Goal: Task Accomplishment & Management: Manage account settings

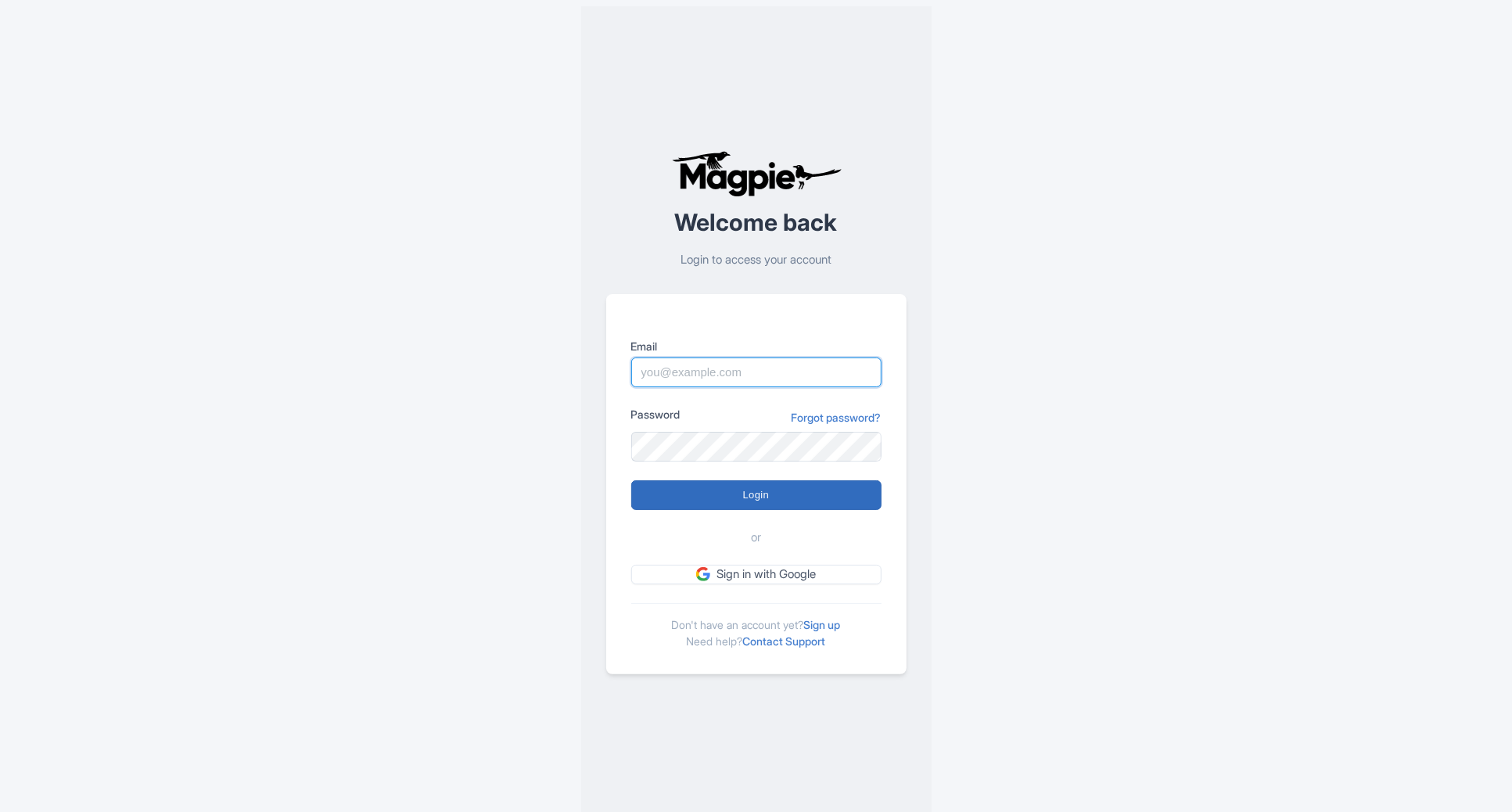
type input "emily@kellytours.com"
click at [759, 508] on input "Login" at bounding box center [756, 495] width 250 height 30
type input "Logging in..."
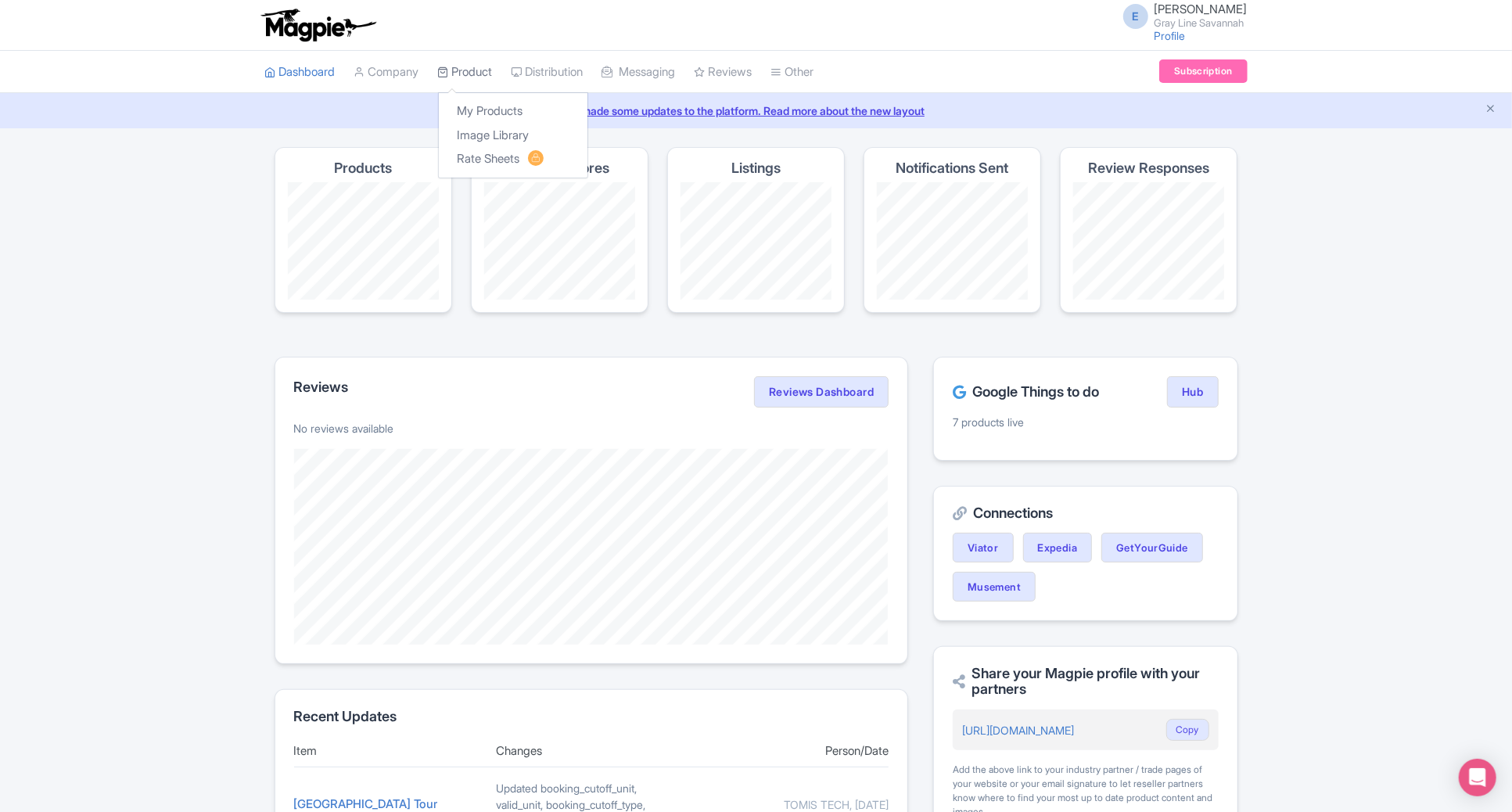
click at [480, 69] on link "Product" at bounding box center [465, 73] width 55 height 43
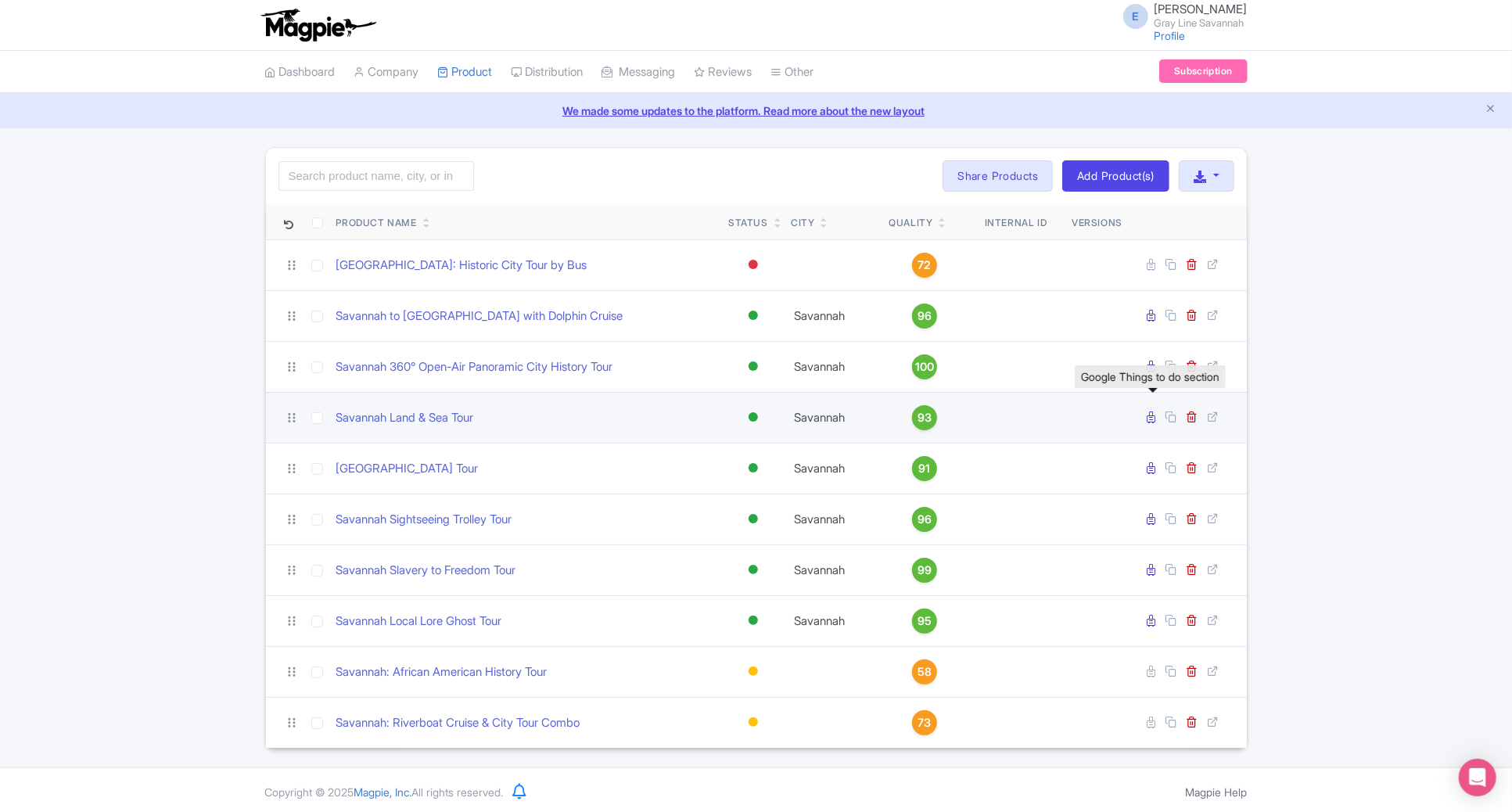
click at [1149, 413] on icon at bounding box center [1152, 418] width 9 height 12
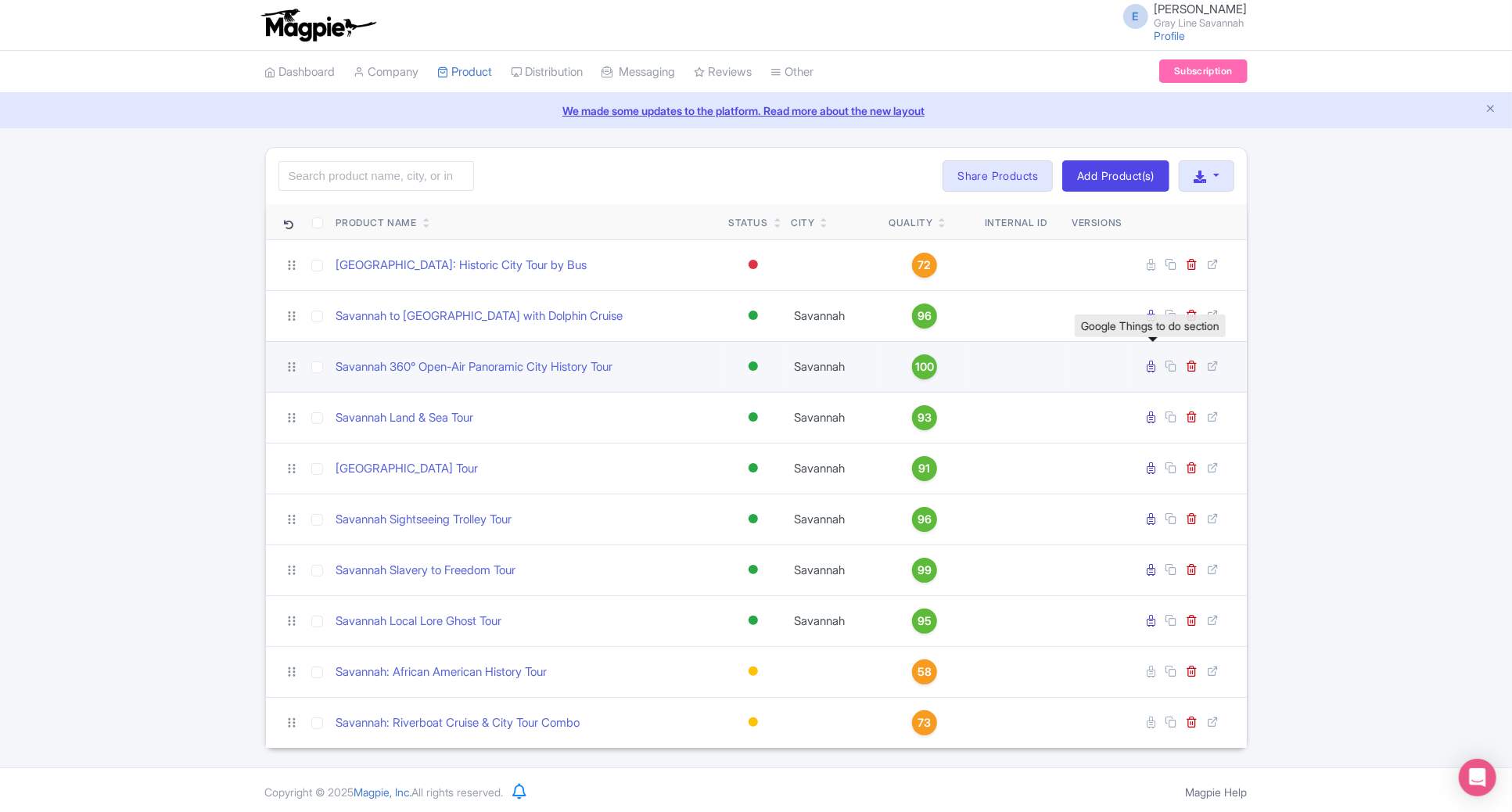
click at [1153, 365] on icon at bounding box center [1152, 366] width 9 height 12
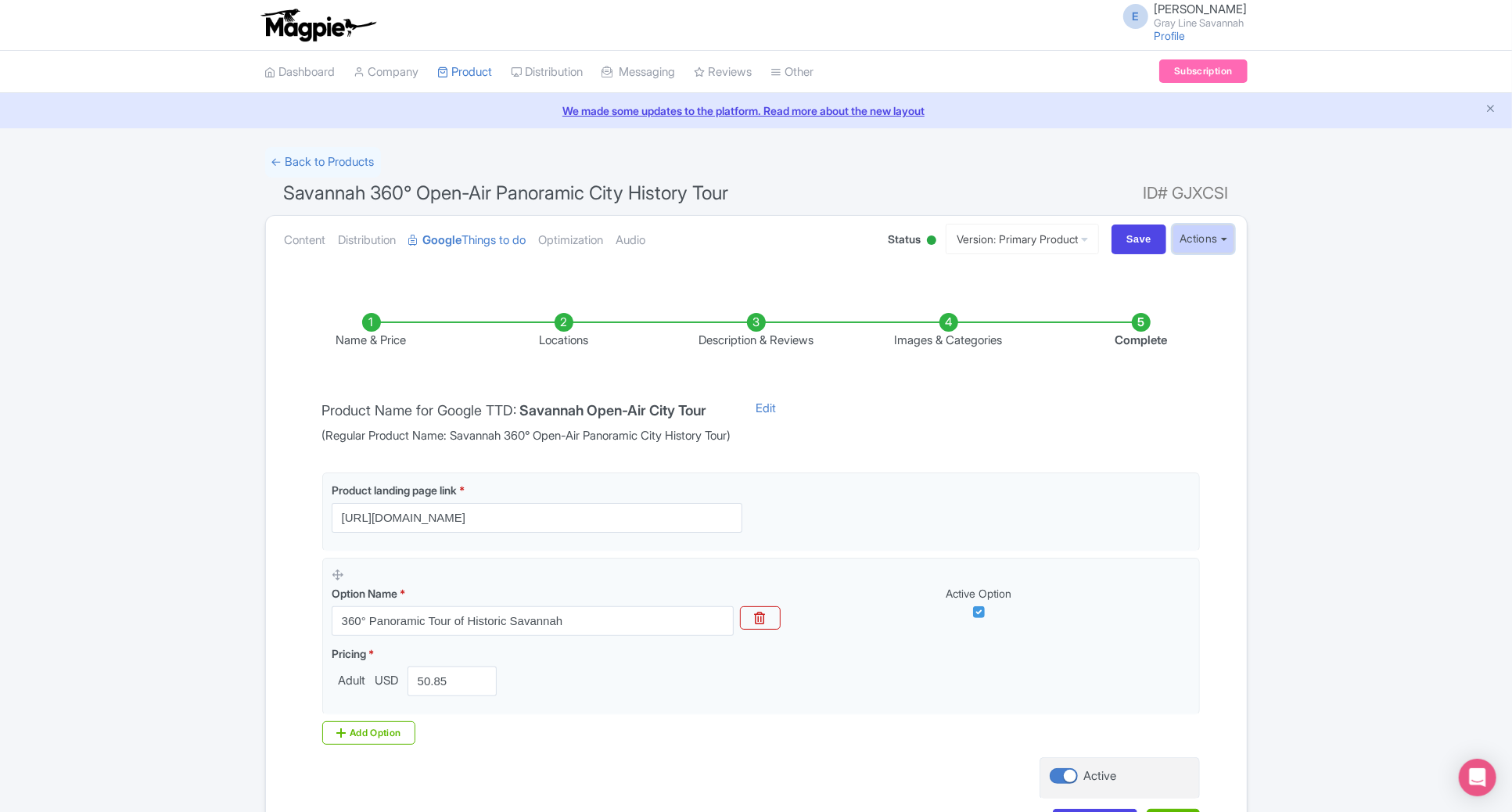
click at [1229, 246] on button "Actions" at bounding box center [1203, 239] width 62 height 29
click at [1316, 320] on div "← Back to Products Savannah 360° Open-Air Panoramic City History Tour ID# GJXCS…" at bounding box center [756, 505] width 1512 height 717
click at [1086, 234] on link "Version: Primary Product" at bounding box center [1022, 239] width 154 height 30
click at [1085, 234] on link "Version: Primary Product" at bounding box center [1022, 239] width 154 height 30
click at [1189, 246] on button "Actions" at bounding box center [1203, 239] width 62 height 29
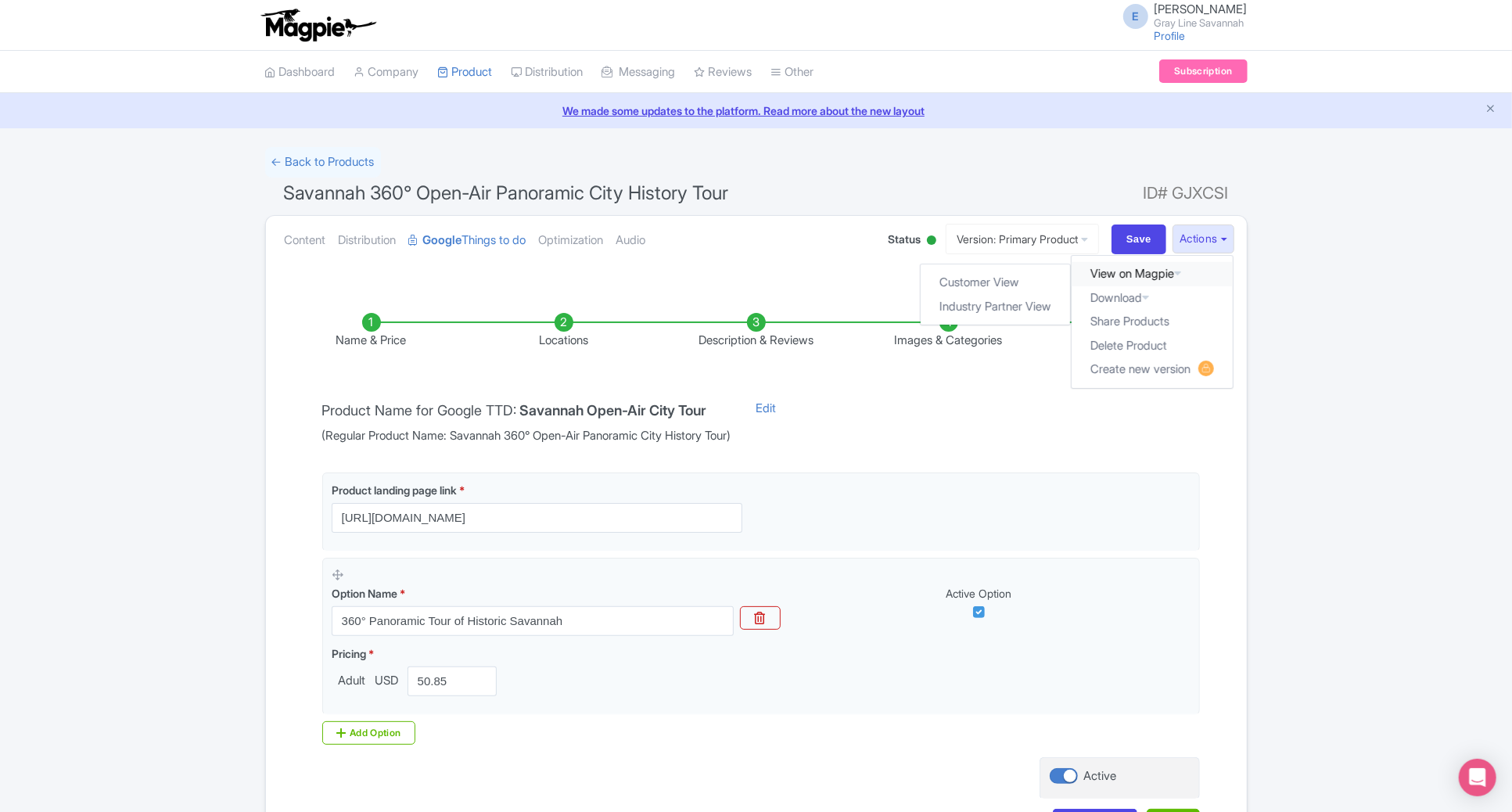
click at [1178, 274] on icon at bounding box center [1177, 274] width 7 height 12
click at [307, 68] on link "Dashboard" at bounding box center [299, 73] width 70 height 43
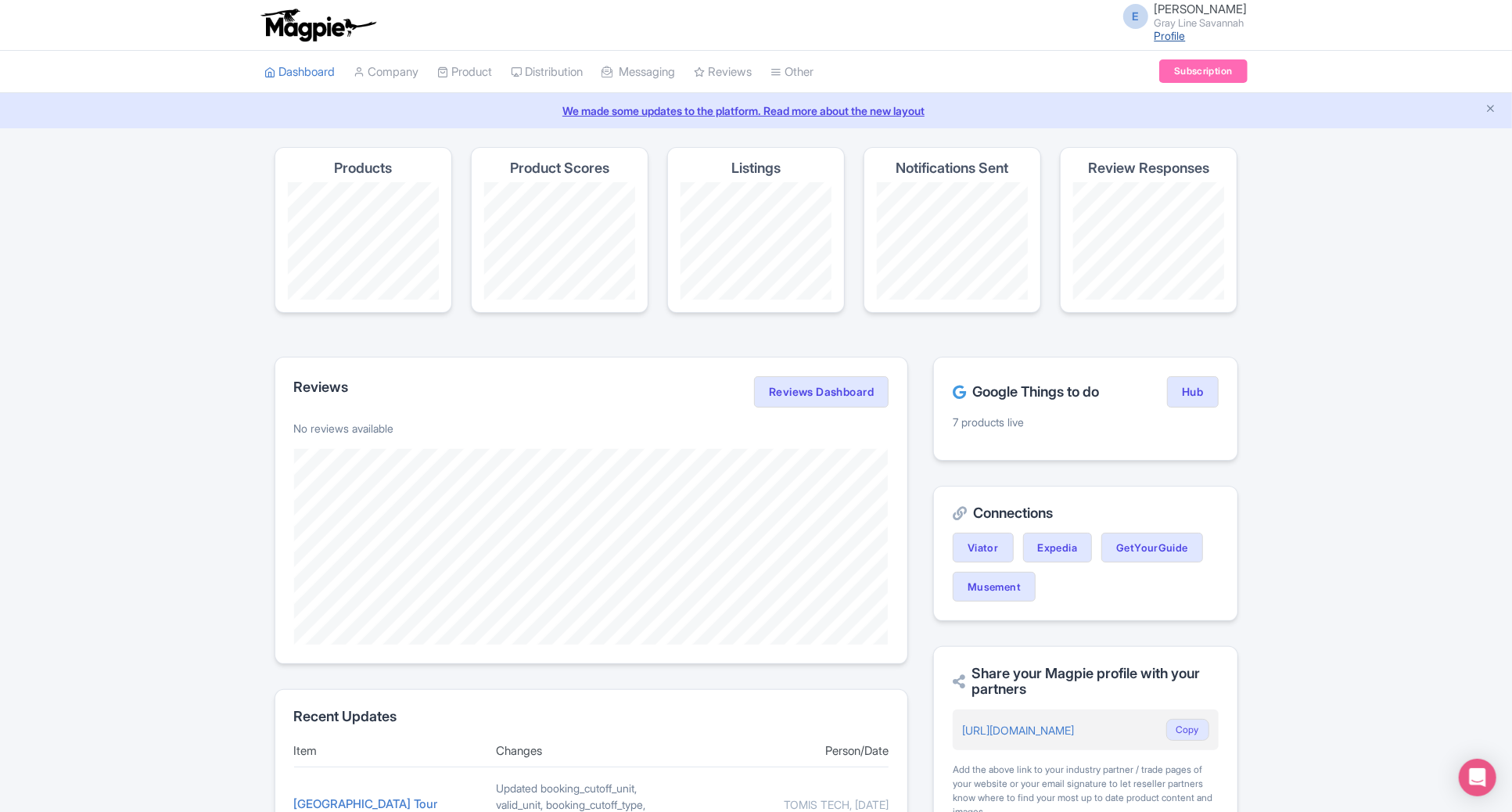
click at [1172, 33] on link "Profile" at bounding box center [1170, 35] width 31 height 13
click at [232, 343] on div "Magpie recommends Look into TUI Musement as a distribution channel TUI Musement…" at bounding box center [756, 637] width 1512 height 980
click at [1194, 391] on link "Hub" at bounding box center [1192, 392] width 51 height 31
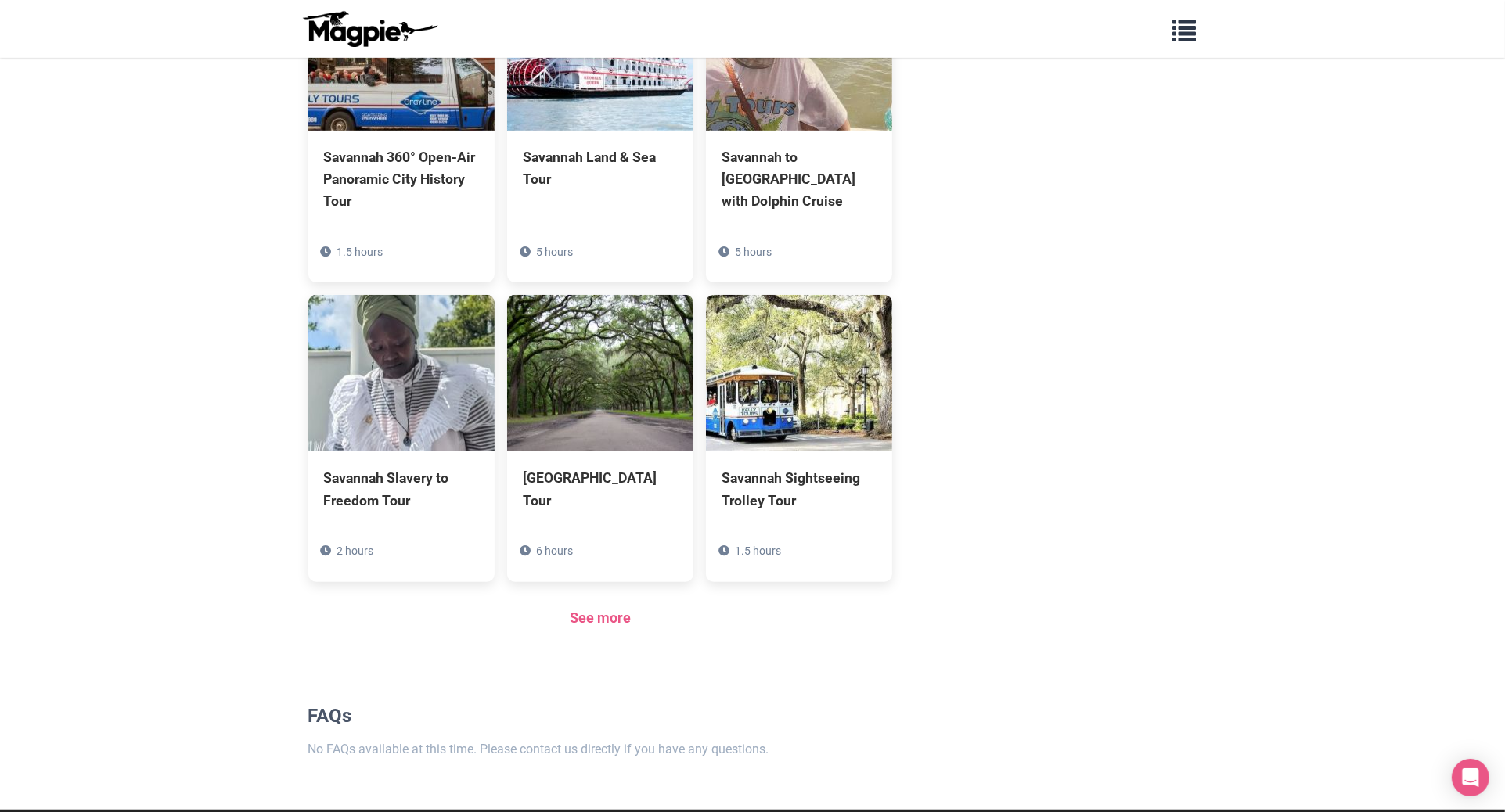
scroll to position [956, 0]
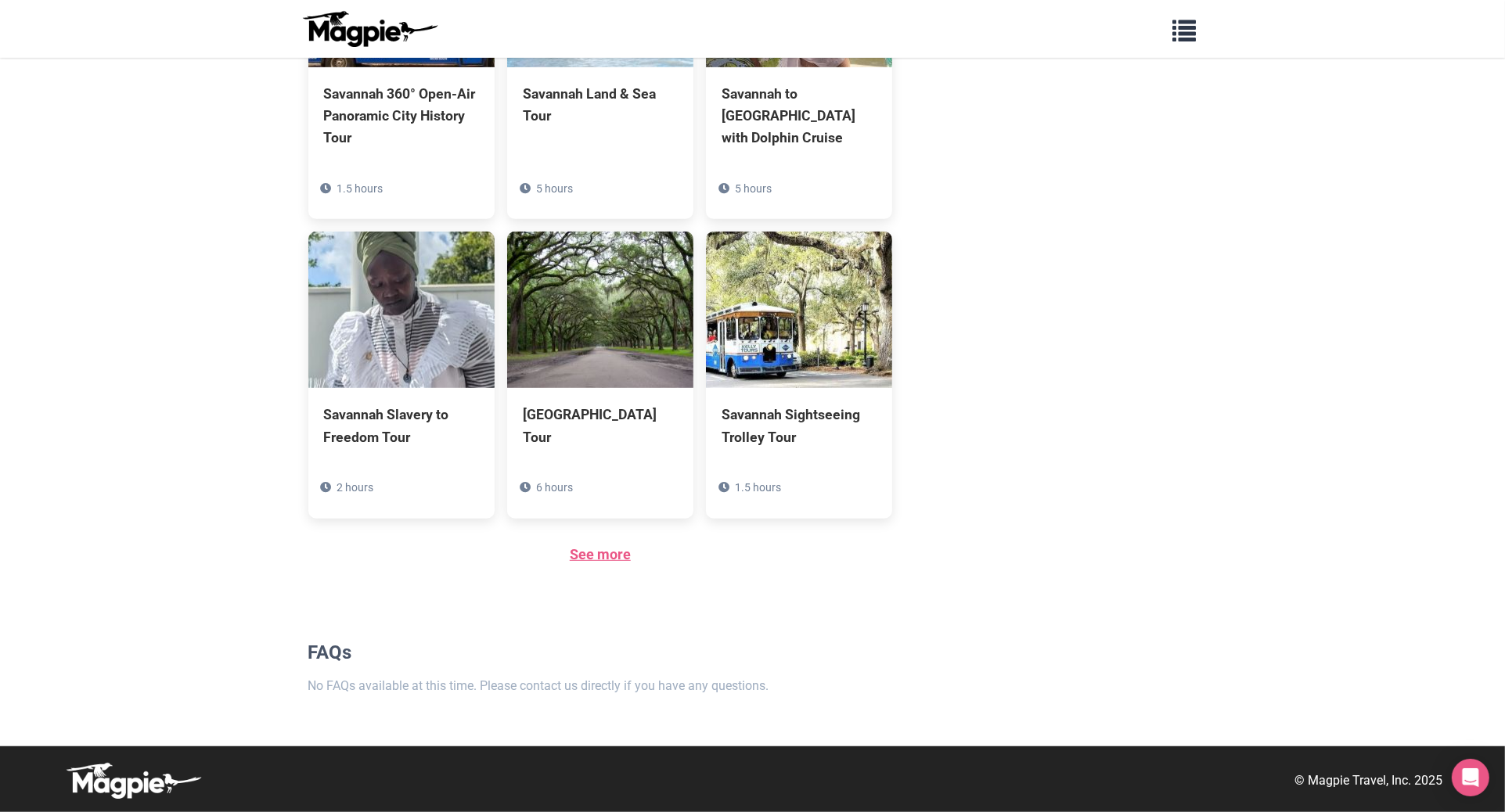
click at [602, 563] on link "See more" at bounding box center [600, 554] width 61 height 17
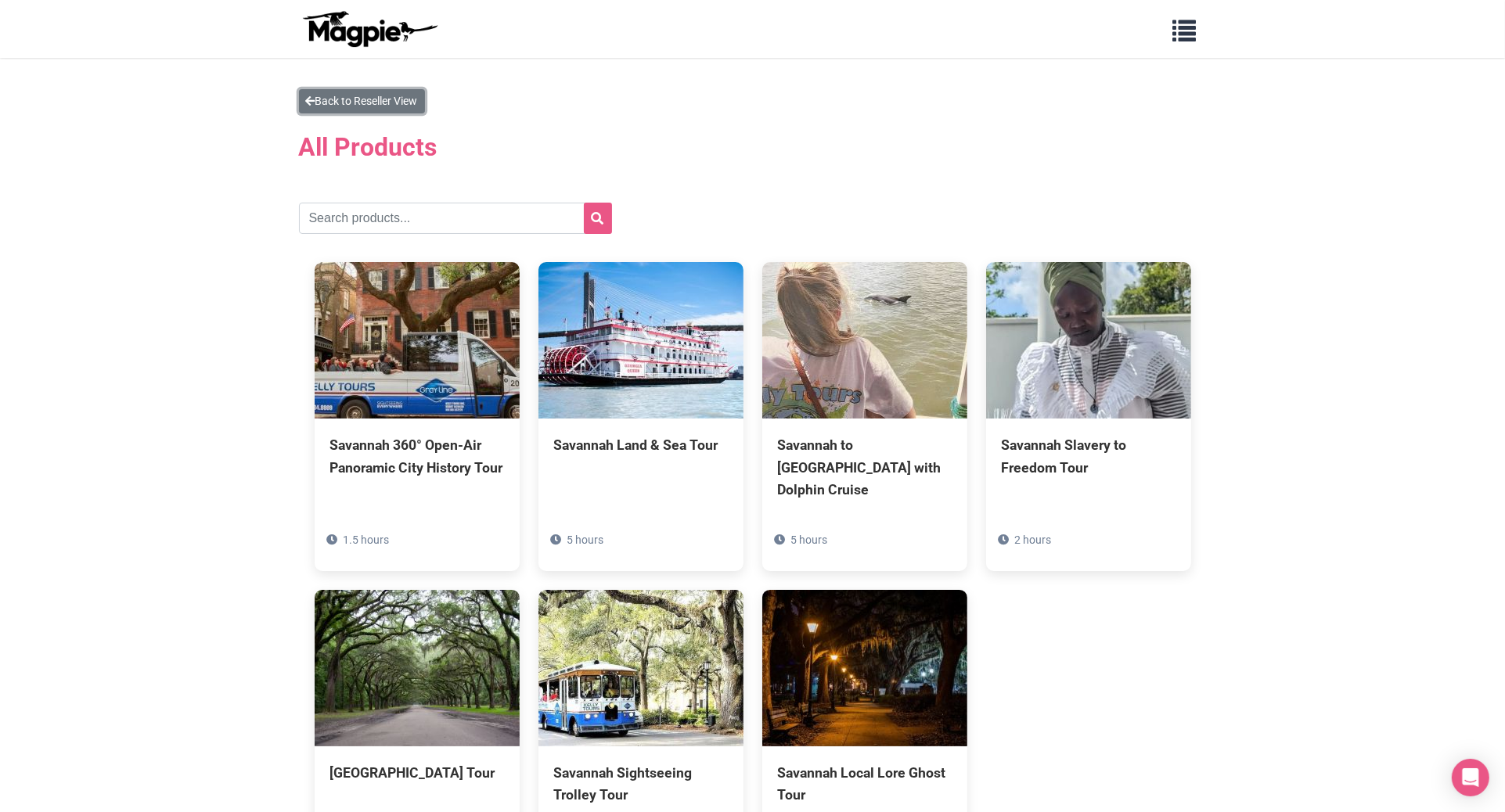
click at [360, 99] on link "Back to Reseller View" at bounding box center [361, 102] width 126 height 24
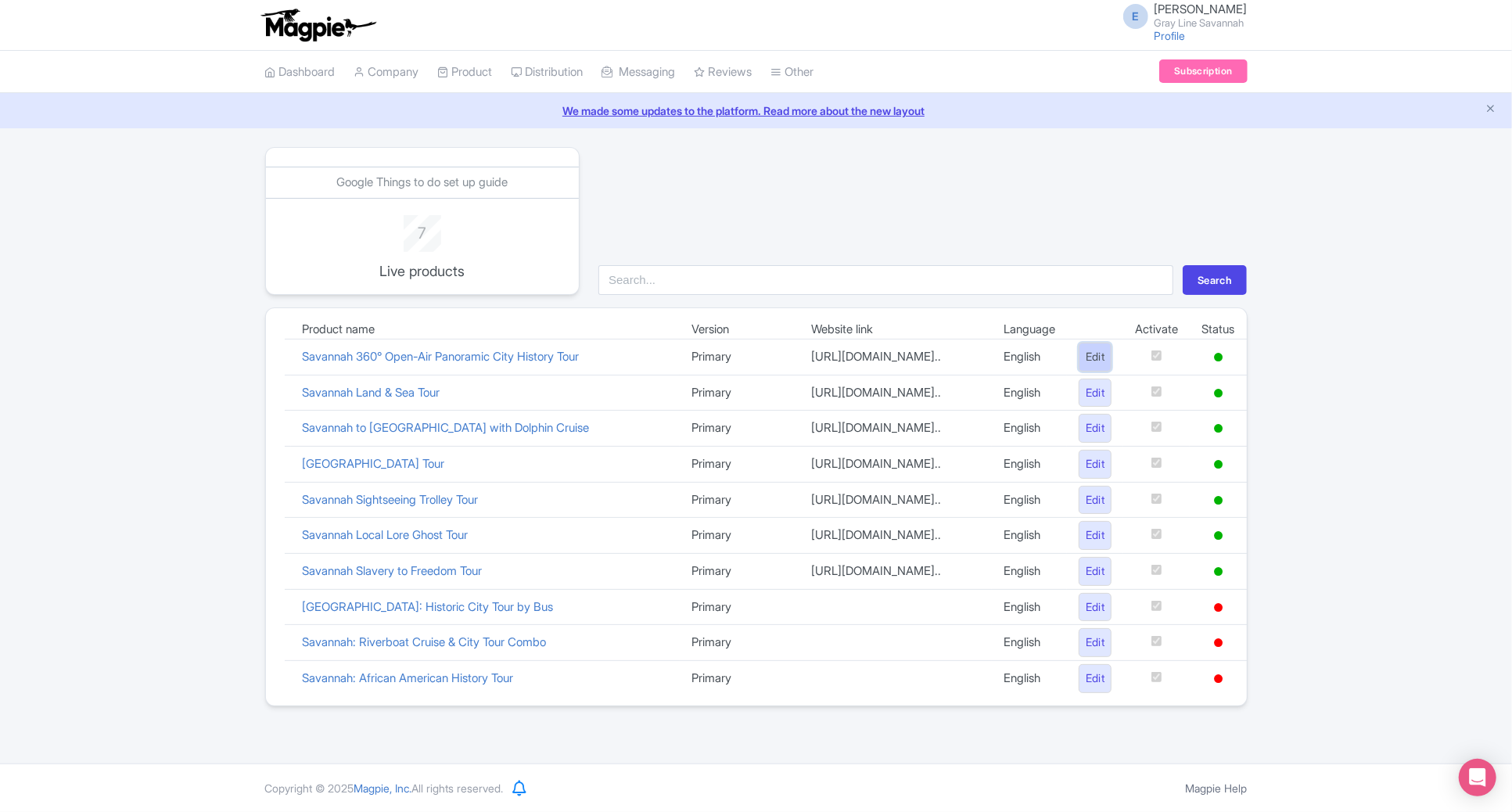
click at [1095, 354] on link "Edit" at bounding box center [1095, 357] width 34 height 29
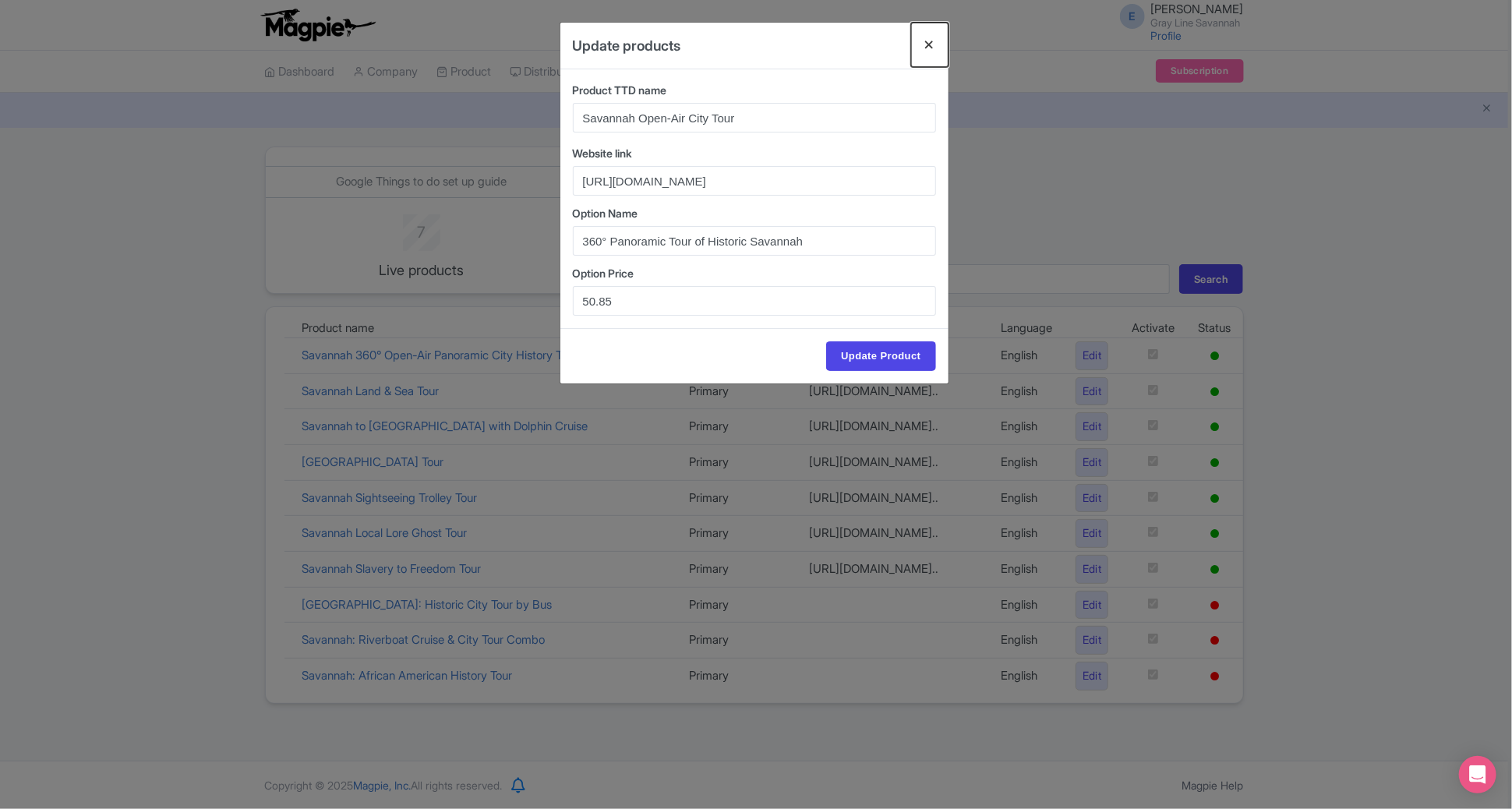
click at [932, 38] on button "Close" at bounding box center [929, 44] width 37 height 44
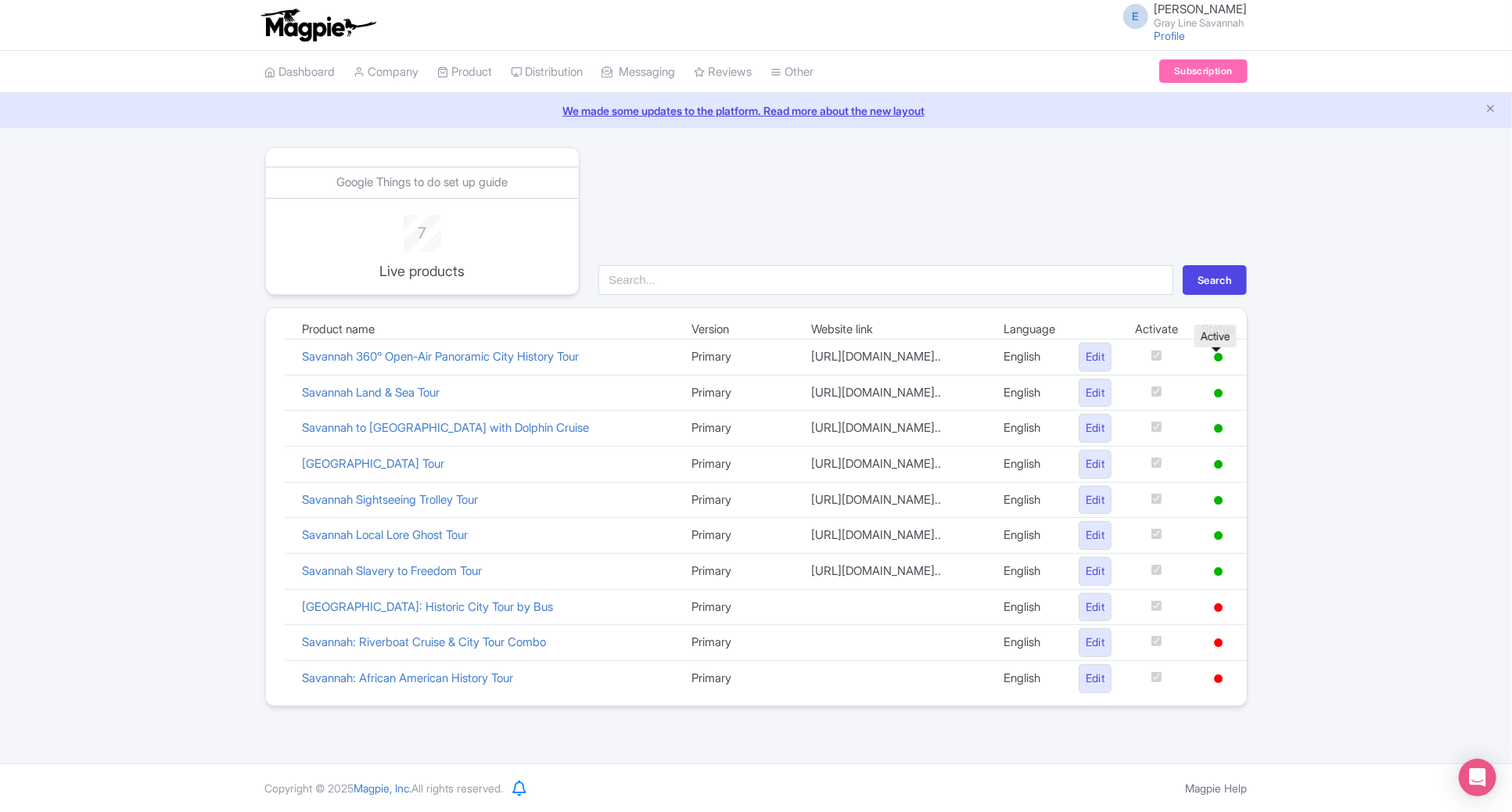
click at [1214, 354] on icon at bounding box center [1218, 357] width 9 height 9
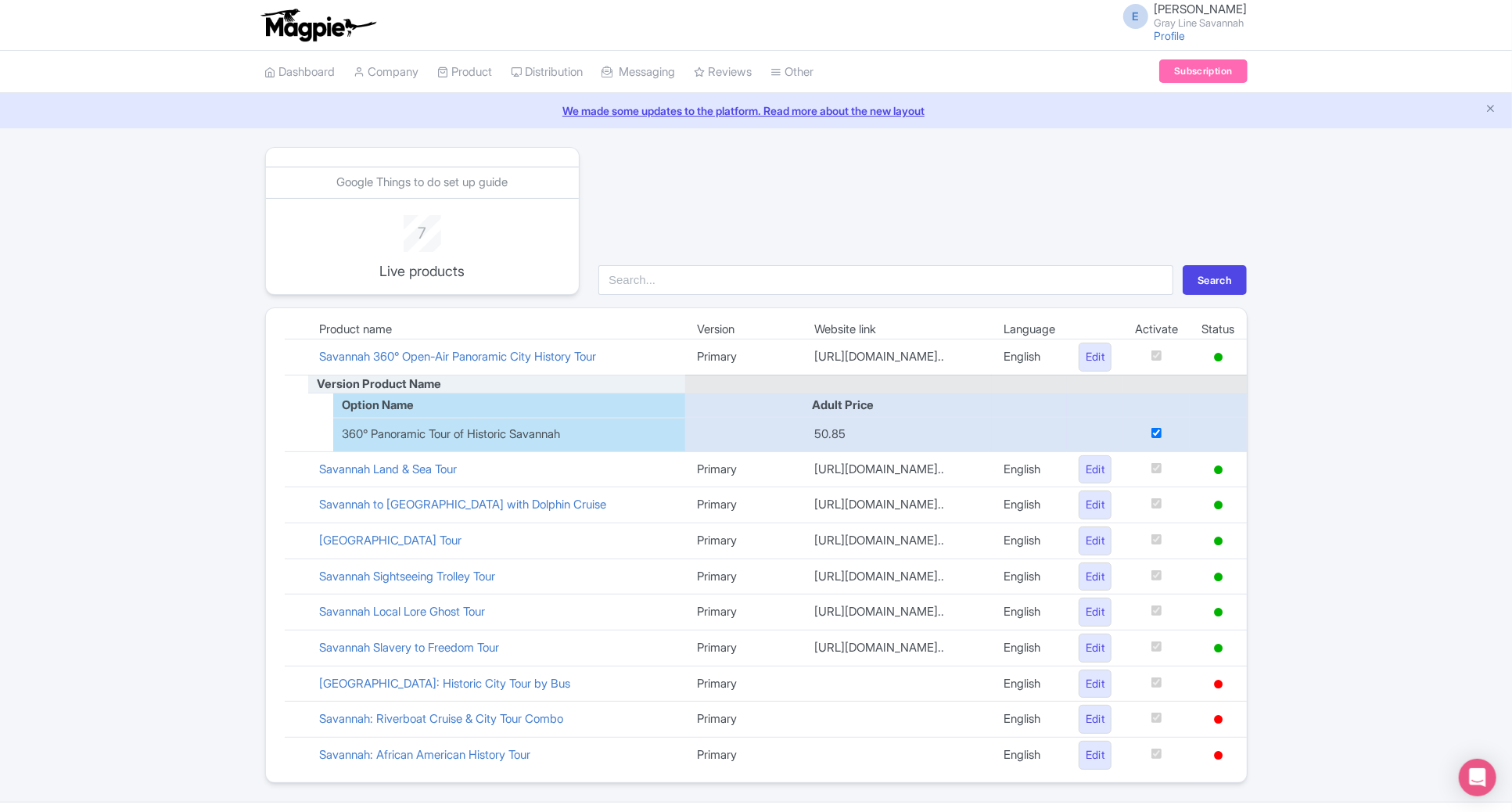
click at [1151, 439] on input "checkbox" at bounding box center [1156, 433] width 10 height 10
checkbox input "false"
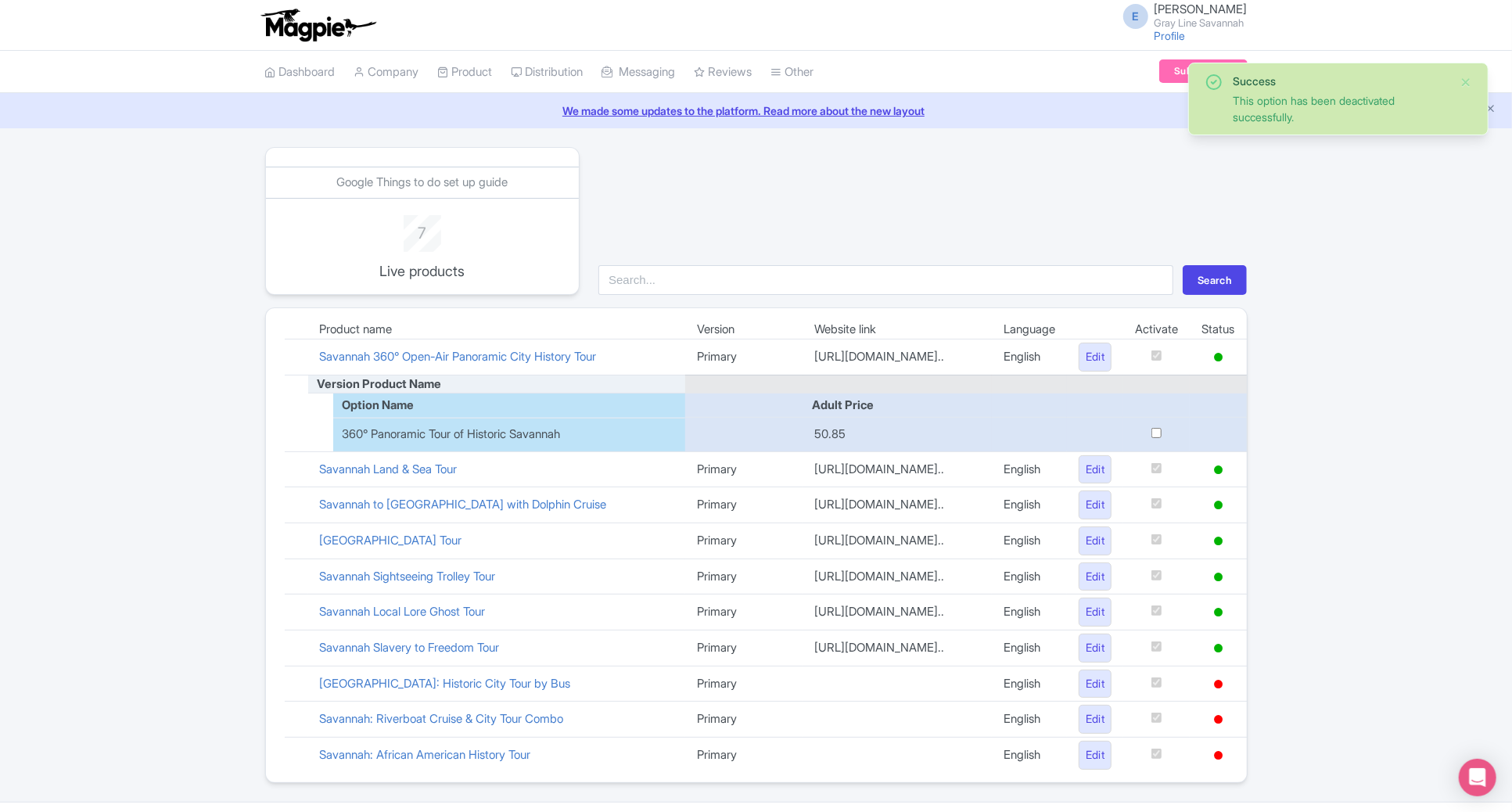
click at [1343, 392] on div "Success This option has been deactivated successfully. Google Things to do set …" at bounding box center [756, 465] width 1512 height 637
click at [1466, 79] on button "Close" at bounding box center [1465, 83] width 12 height 19
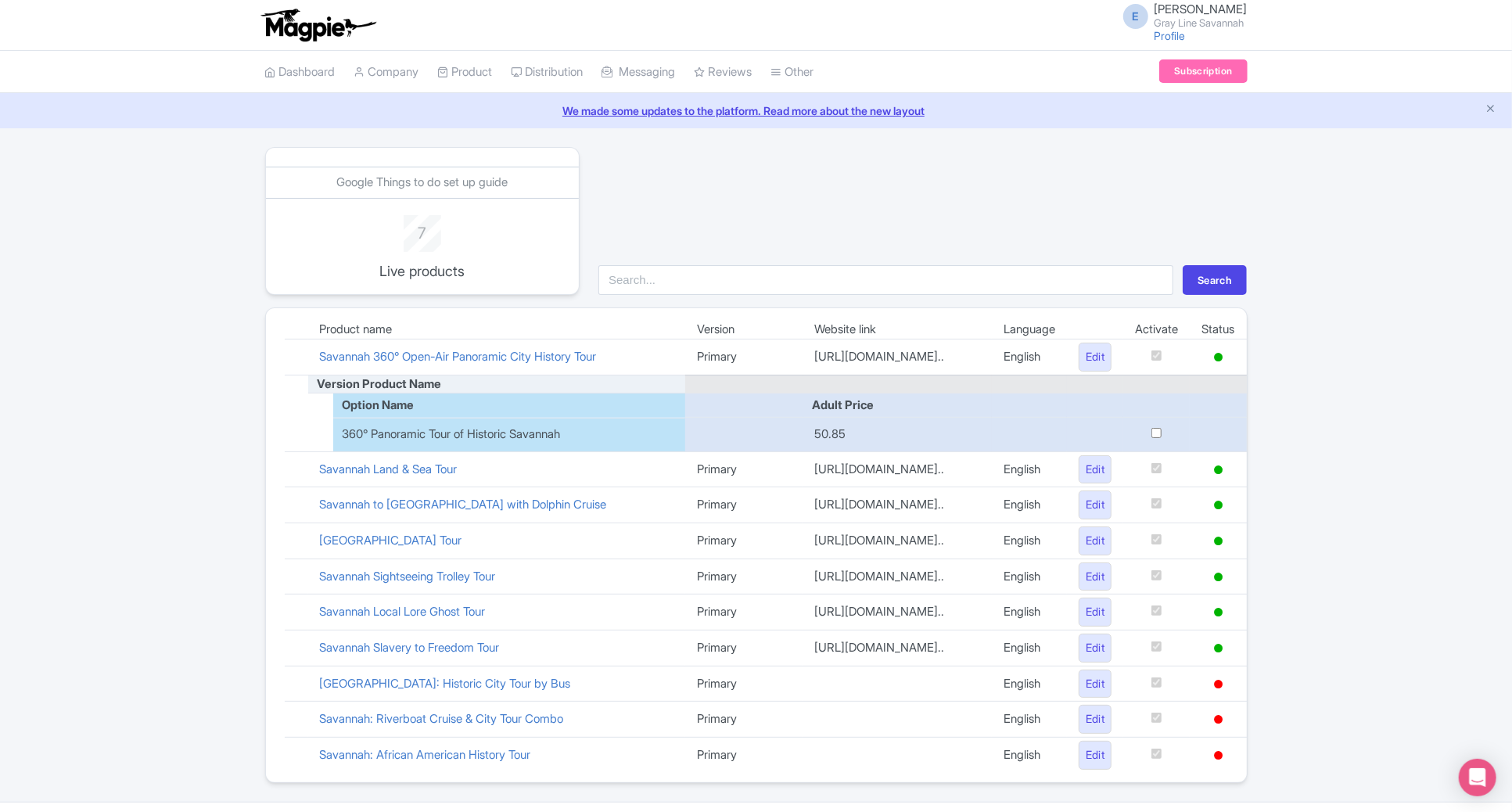
click at [1426, 332] on div "Google Things to do set up guide 7 Live products Search Product name Version We…" at bounding box center [756, 465] width 1512 height 637
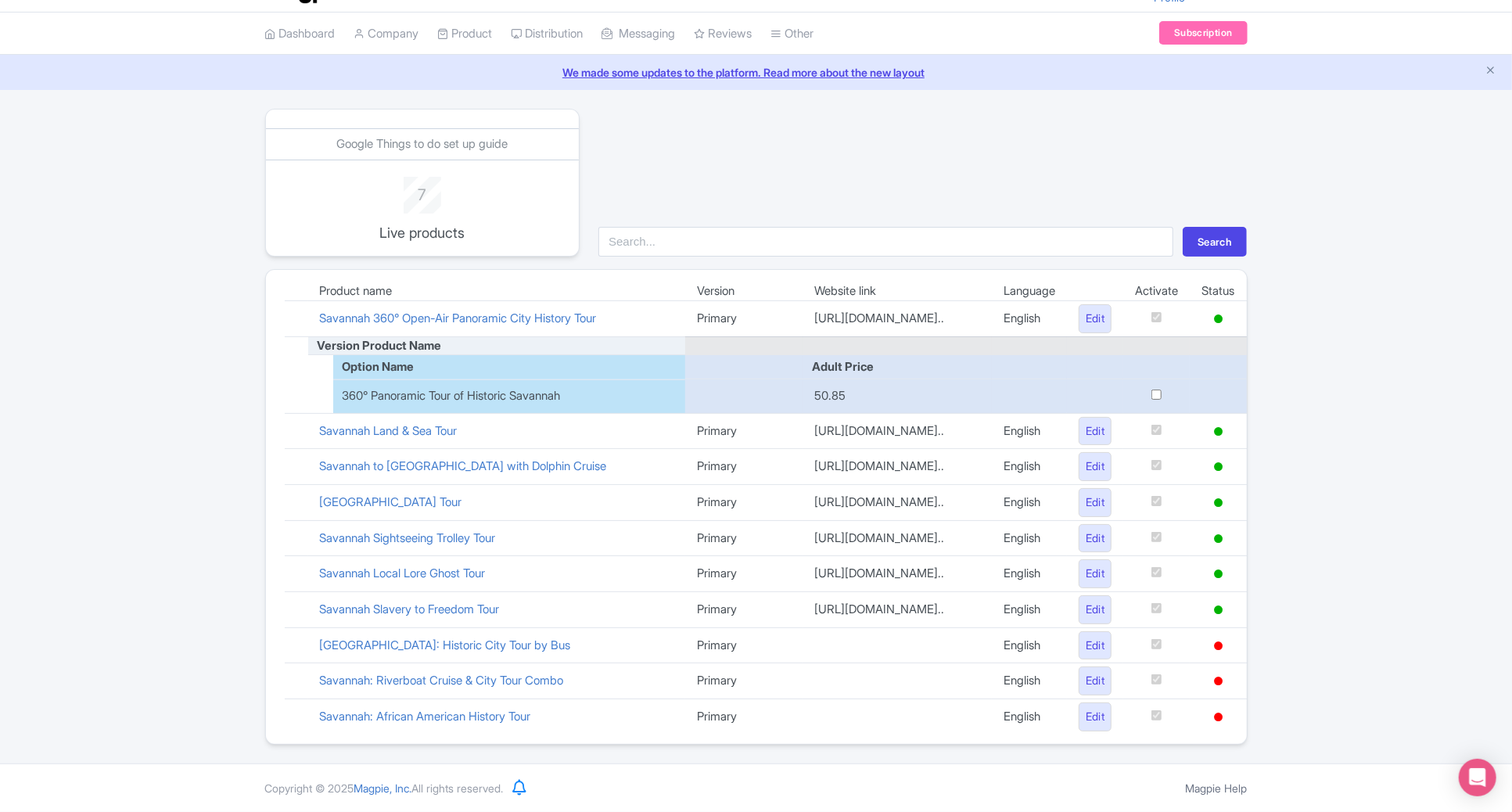
scroll to position [69, 0]
click at [417, 571] on link "Savannah Local Lore Ghost Tour" at bounding box center [403, 572] width 166 height 15
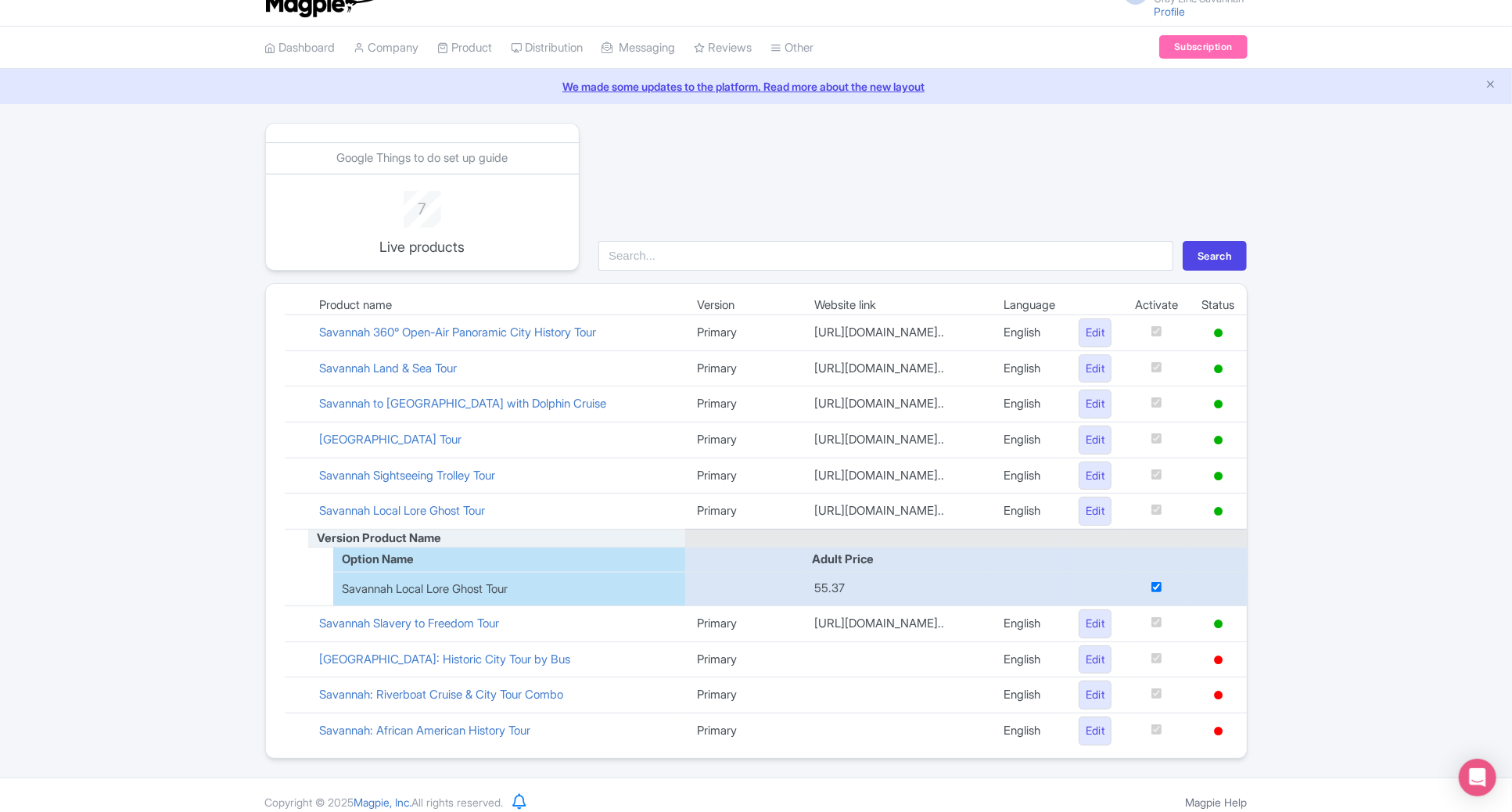
scroll to position [0, 0]
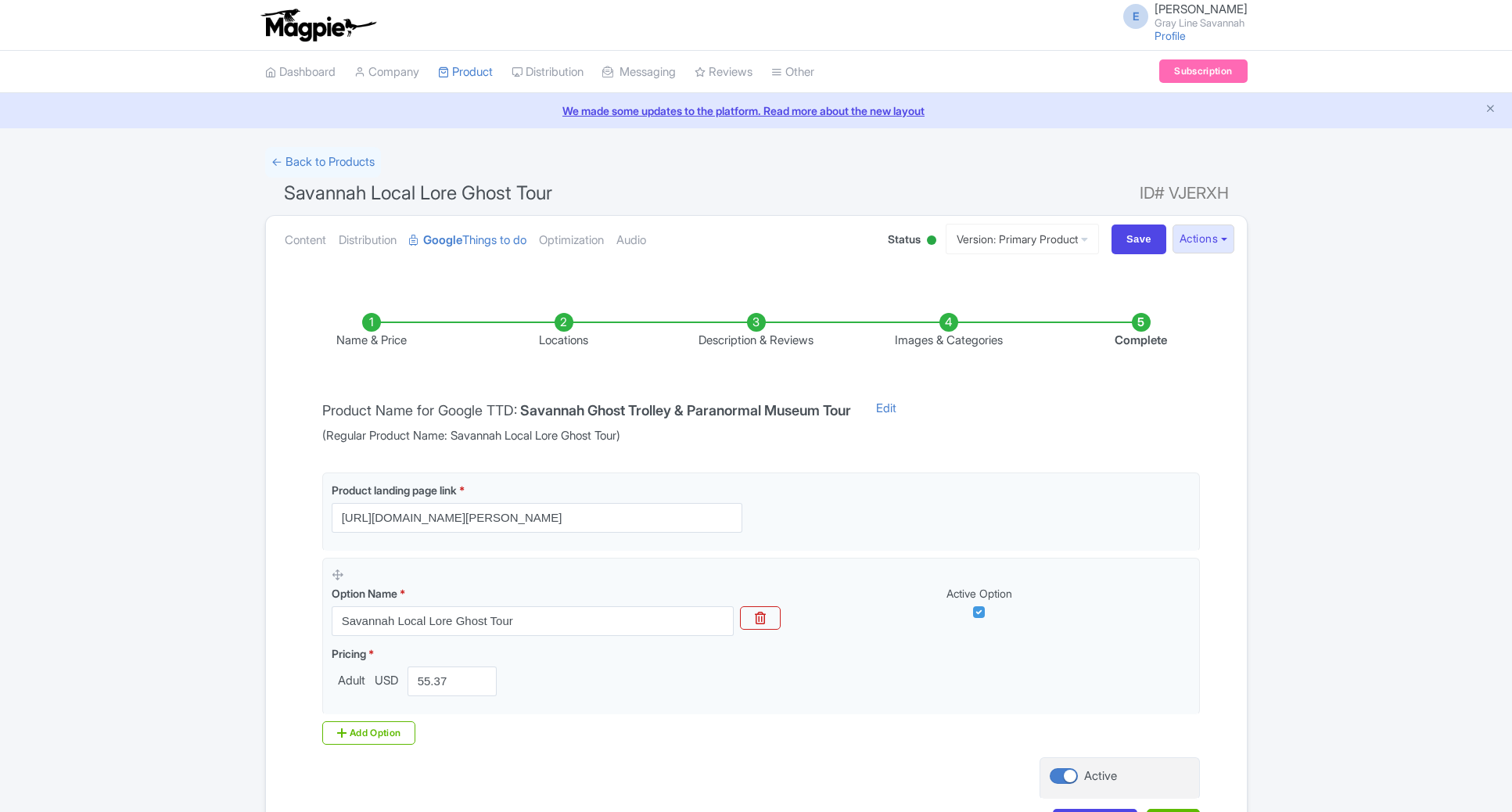
scroll to position [118, 0]
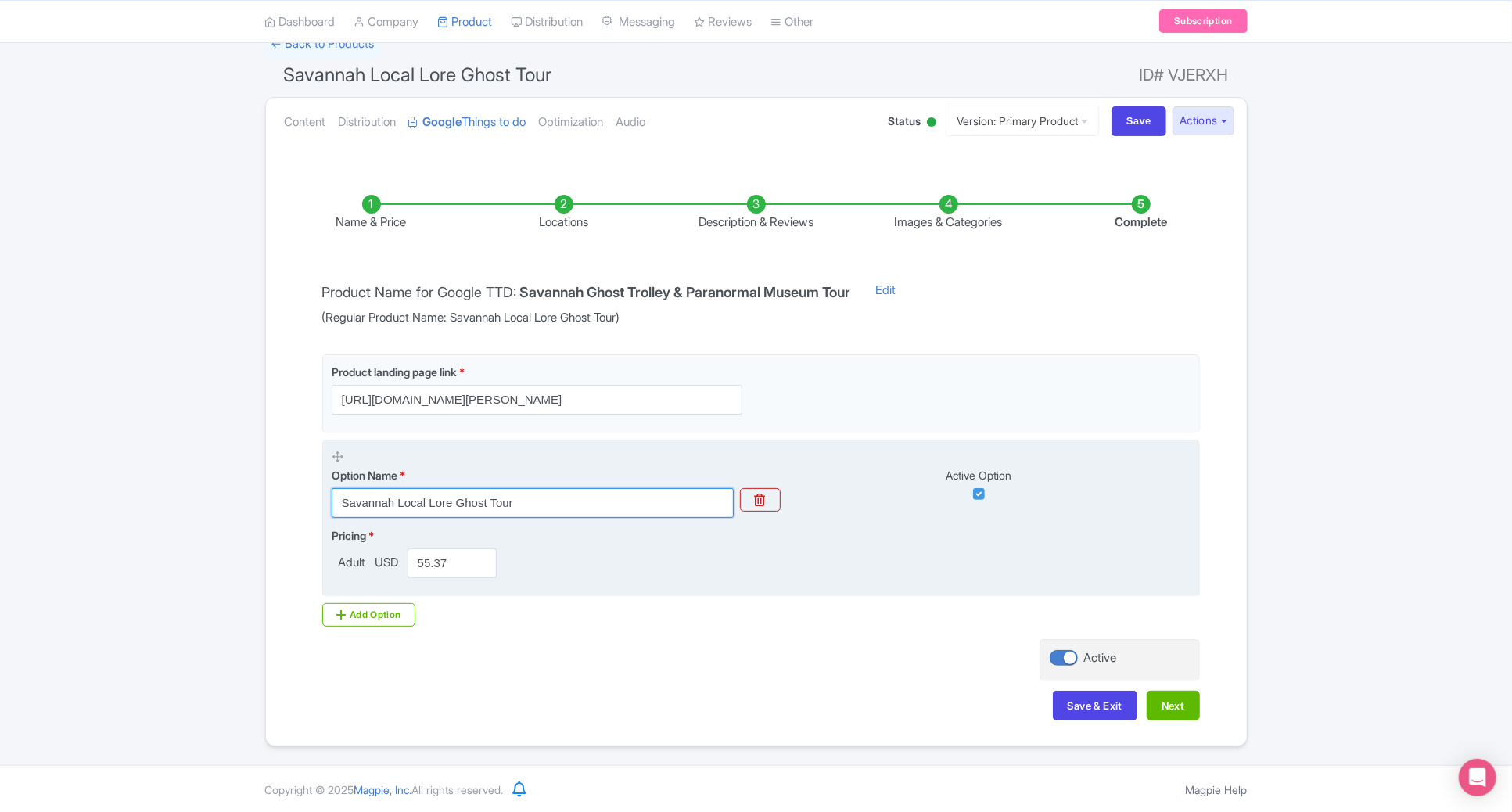
drag, startPoint x: 529, startPoint y: 504, endPoint x: 398, endPoint y: 496, distance: 131.2
click at [398, 496] on input "Savannah Local Lore Ghost Tour" at bounding box center [532, 503] width 402 height 30
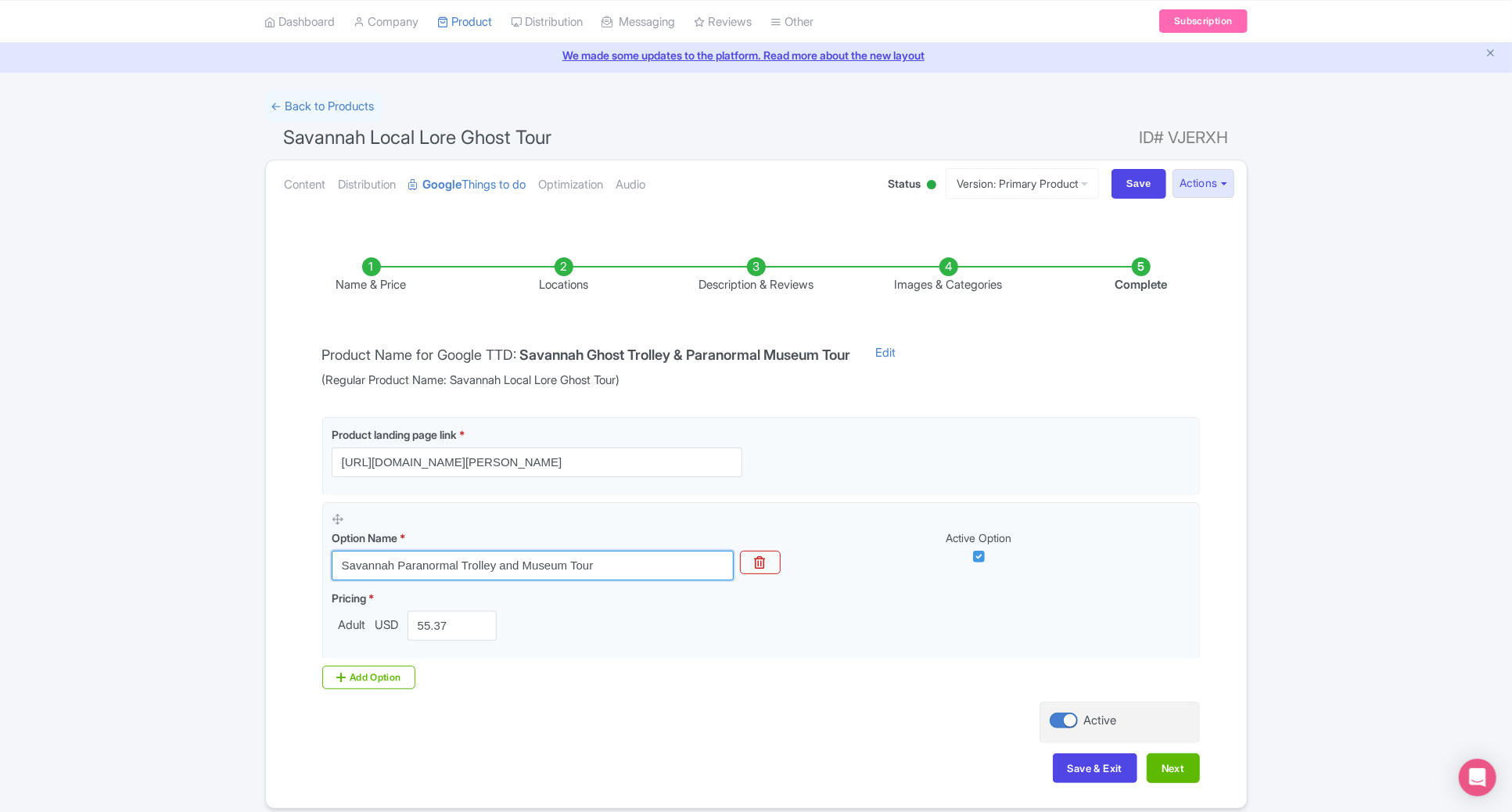
scroll to position [0, 0]
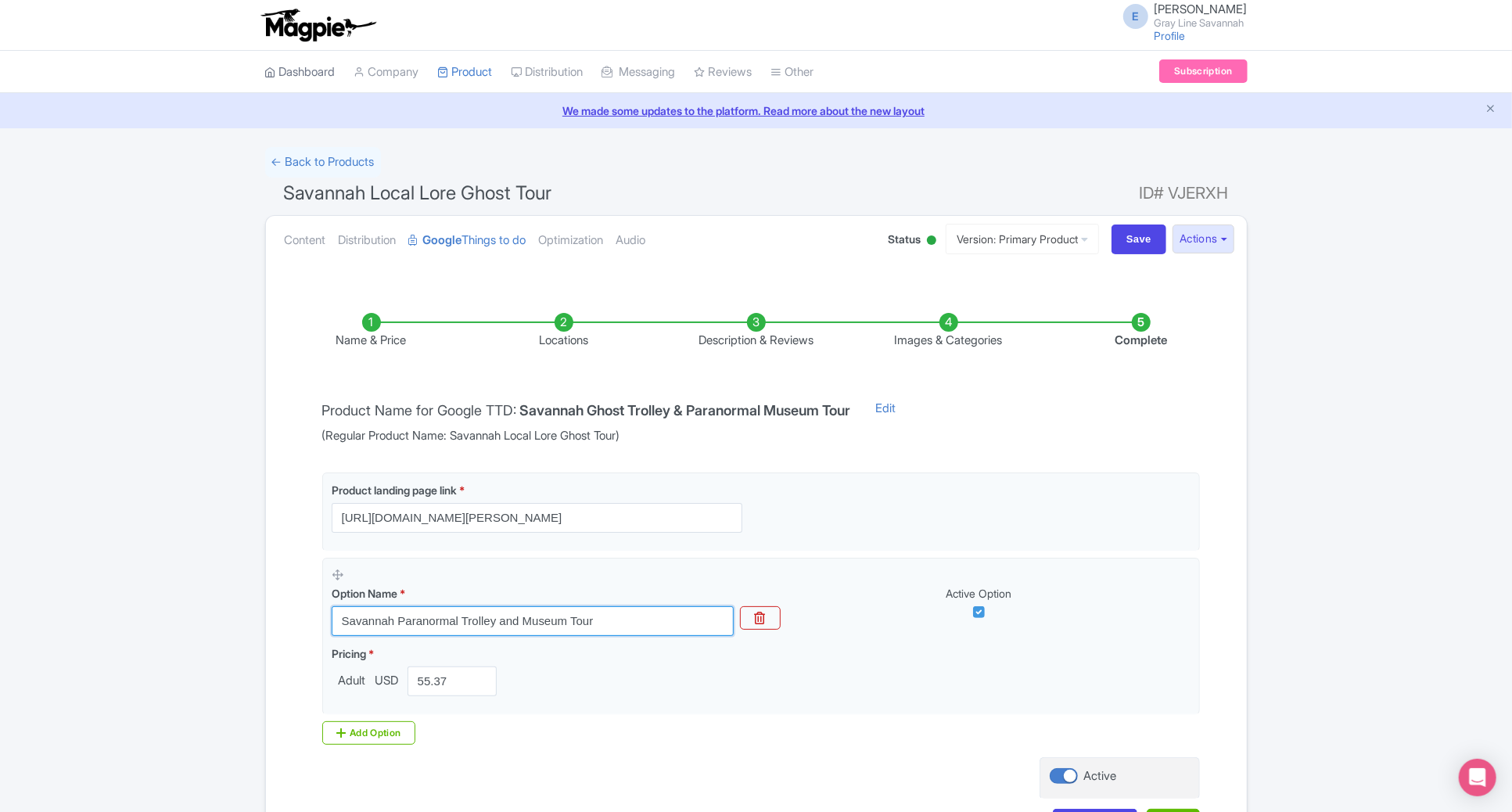
type input "Savannah Paranormal Trolley and Museum Tour"
click at [306, 67] on link "Dashboard" at bounding box center [299, 73] width 70 height 43
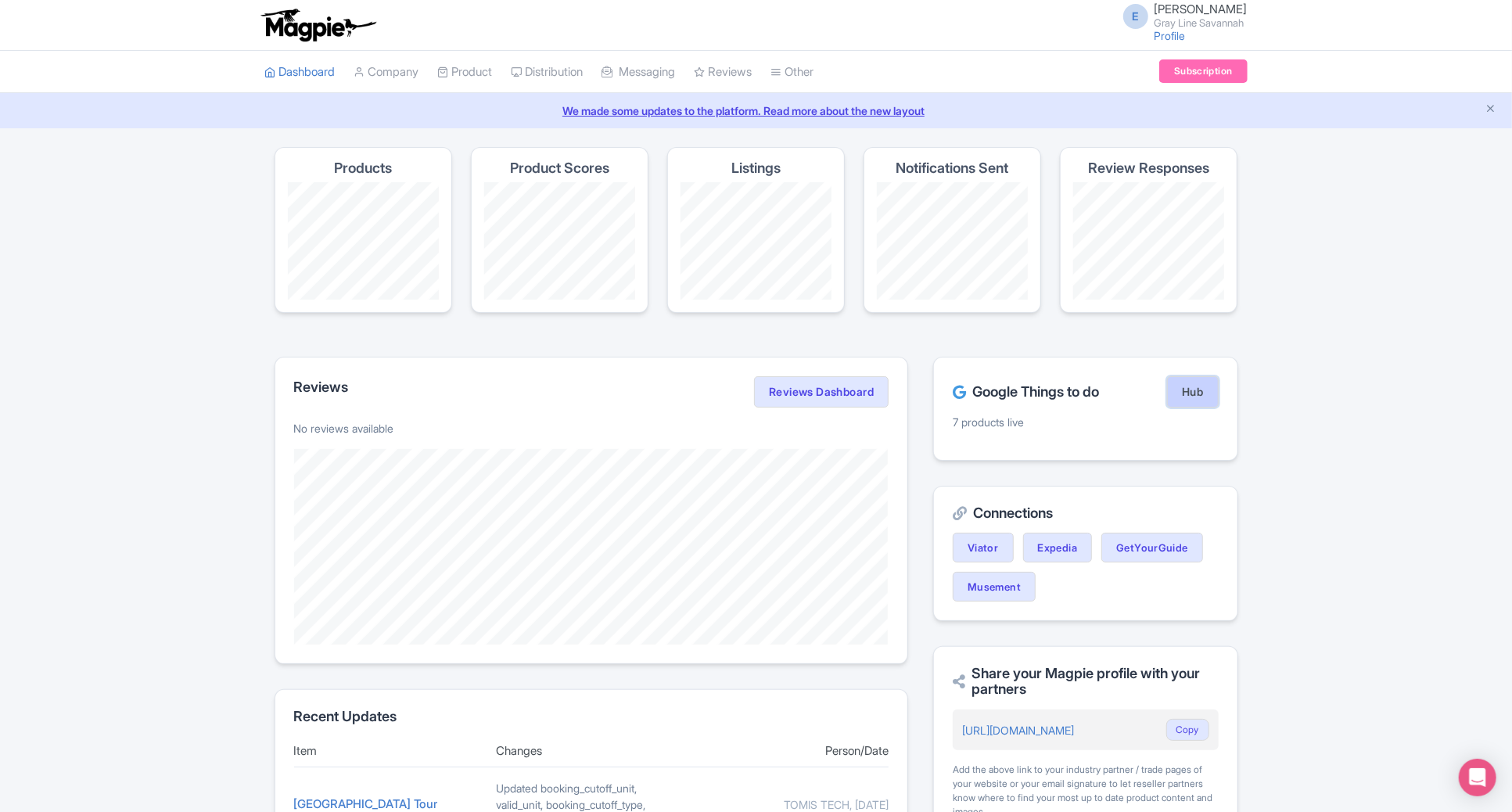
click at [1181, 391] on link "Hub" at bounding box center [1192, 392] width 51 height 31
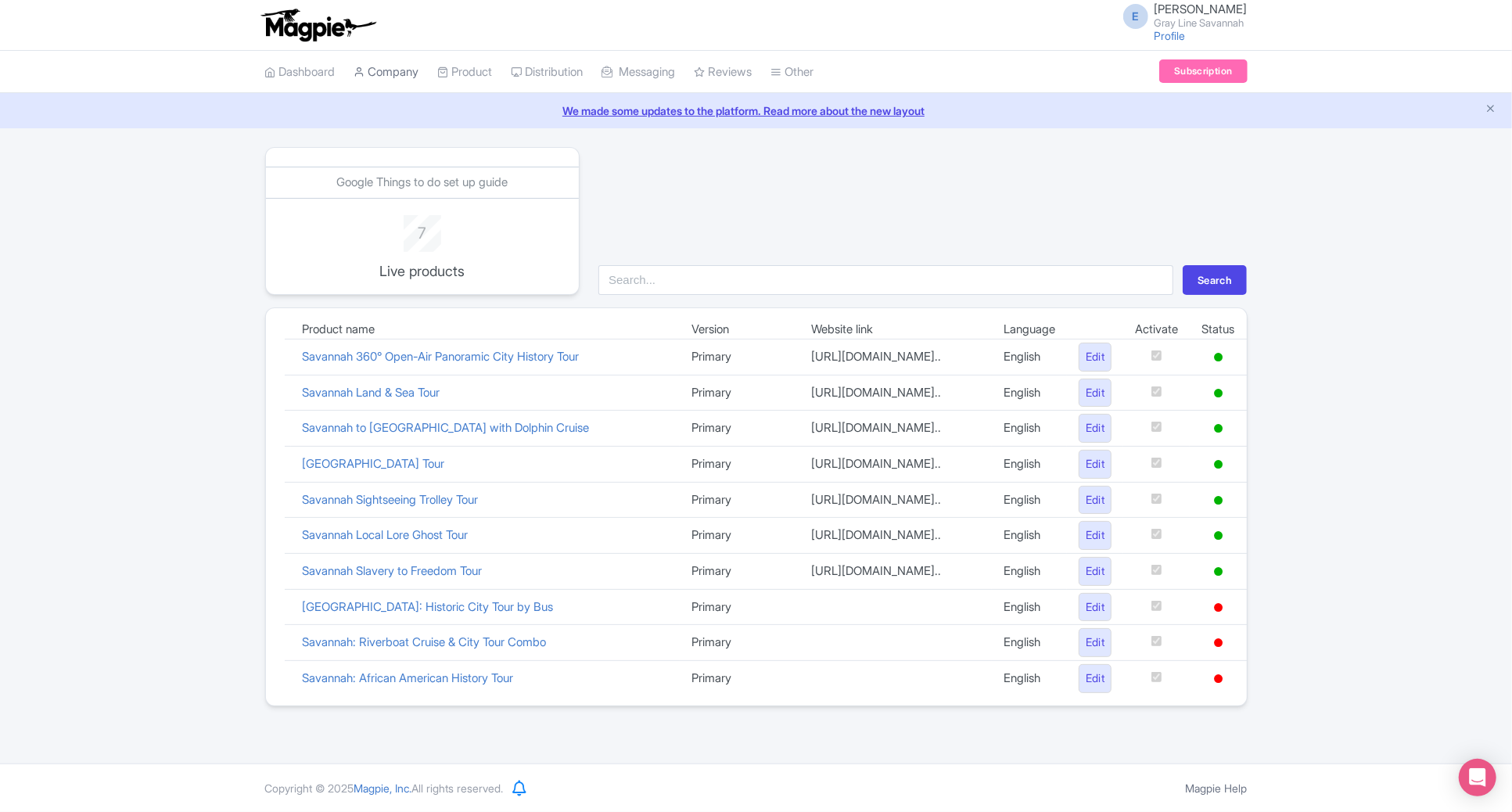
click at [415, 68] on link "Company" at bounding box center [386, 73] width 65 height 43
